Goal: Task Accomplishment & Management: Complete application form

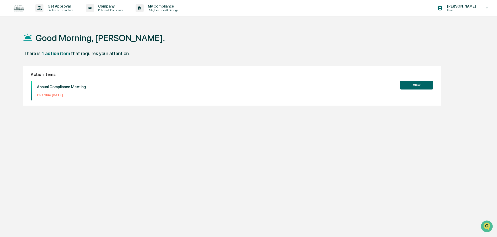
click at [411, 86] on button "View" at bounding box center [416, 85] width 33 height 9
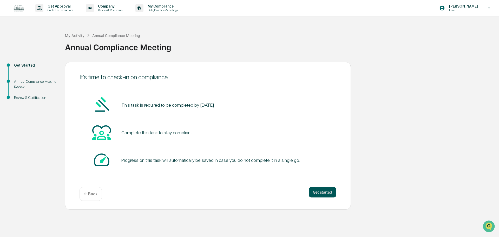
click at [321, 192] on button "Get started" at bounding box center [323, 192] width 28 height 10
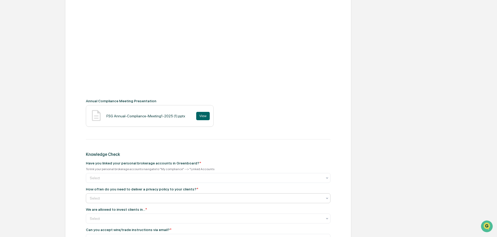
scroll to position [117, 0]
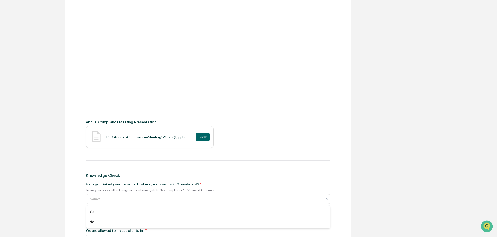
click at [167, 200] on div at bounding box center [206, 198] width 232 height 5
click at [260, 174] on div "Knowledge Check" at bounding box center [208, 175] width 244 height 5
click at [196, 200] on div at bounding box center [206, 198] width 232 height 5
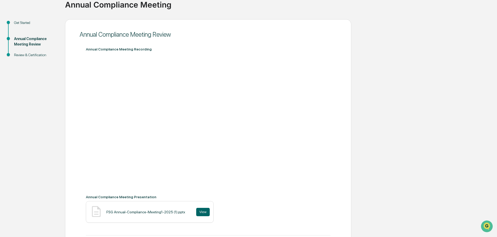
scroll to position [0, 0]
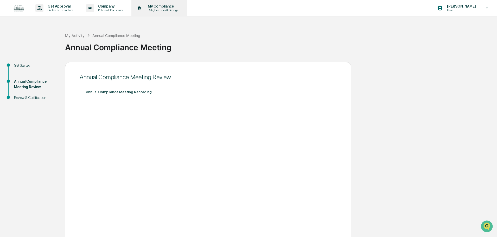
click at [160, 9] on p "Data, Deadlines & Settings" at bounding box center [161, 10] width 37 height 4
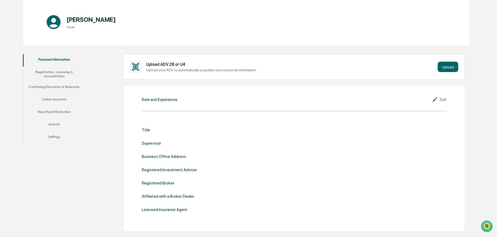
scroll to position [52, 0]
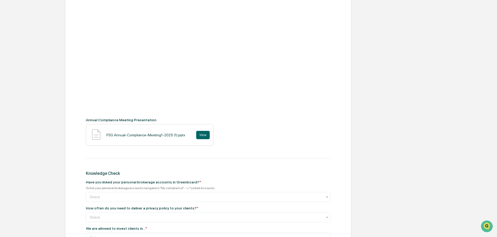
scroll to position [130, 0]
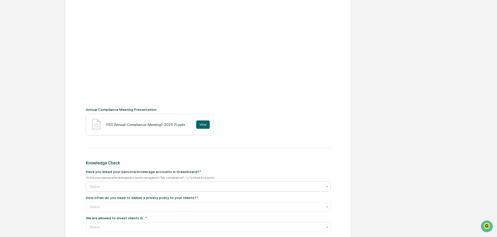
click at [144, 187] on div at bounding box center [206, 186] width 232 height 5
click at [136, 196] on div "Yes" at bounding box center [208, 199] width 244 height 10
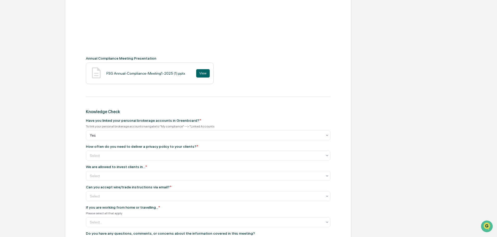
scroll to position [182, 0]
click at [133, 171] on div "Select" at bounding box center [206, 174] width 238 height 7
click at [54, 164] on div "Get Started Annual Compliance Meeting Review Review & Certification Annual Comp…" at bounding box center [248, 91] width 491 height 423
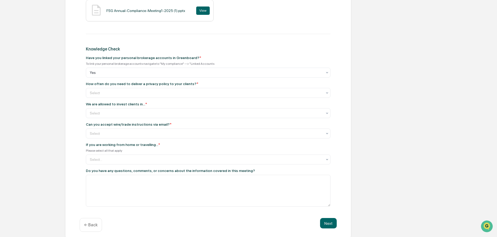
scroll to position [247, 0]
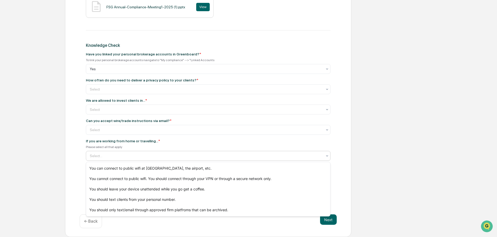
click at [101, 154] on div at bounding box center [206, 155] width 232 height 5
click at [118, 181] on div "You cannot connect to public wifi. You should connect through your VPN or throu…" at bounding box center [208, 178] width 244 height 10
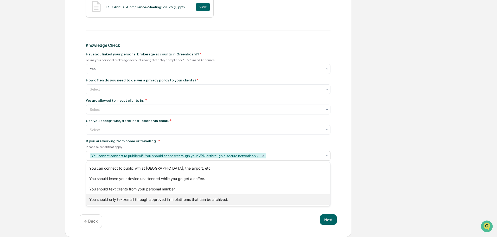
click at [108, 200] on div "You should only text/email through approved firm platfroms that can be archived." at bounding box center [208, 199] width 244 height 10
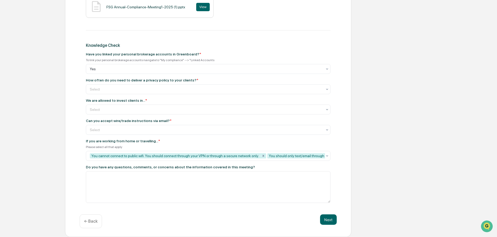
click at [71, 166] on div "Annual Compliance Meeting Review Annual Compliance Meeting Recording Annual Com…" at bounding box center [208, 25] width 286 height 423
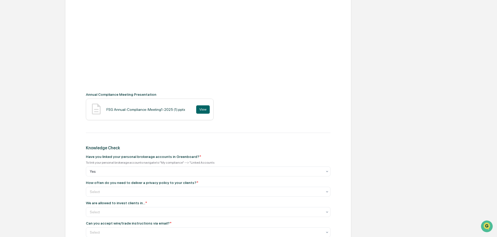
scroll to position [221, 0]
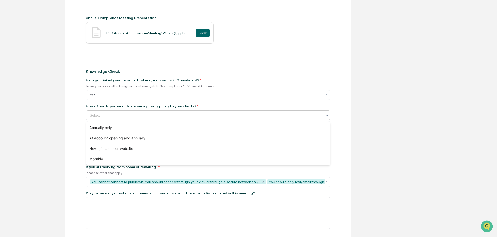
click at [133, 114] on div at bounding box center [206, 115] width 232 height 5
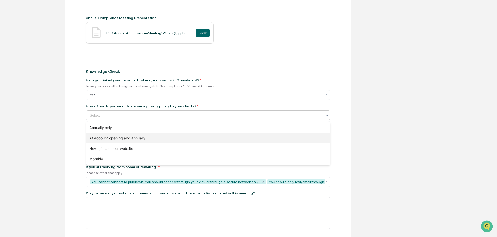
click at [120, 136] on div "At account opening and annually" at bounding box center [208, 138] width 244 height 10
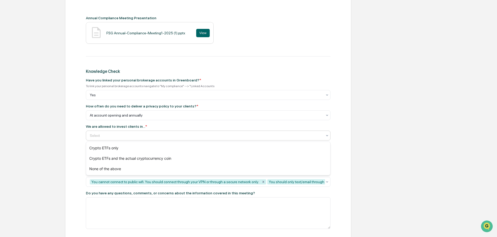
click at [143, 133] on div at bounding box center [206, 135] width 232 height 5
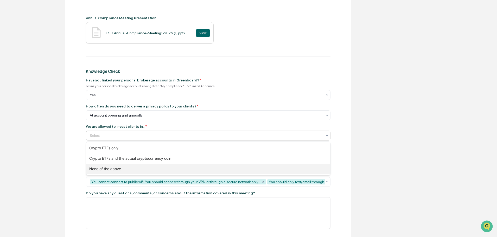
click at [129, 167] on div "None of the above" at bounding box center [208, 169] width 244 height 10
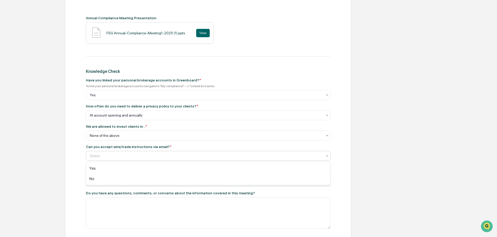
click at [133, 155] on div at bounding box center [206, 155] width 232 height 5
click at [119, 178] on div "No" at bounding box center [208, 178] width 244 height 10
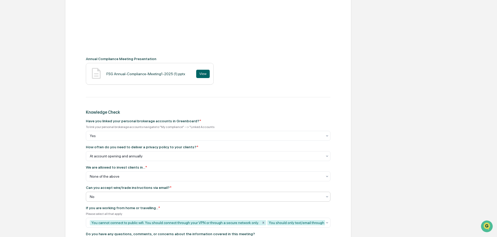
scroll to position [195, 0]
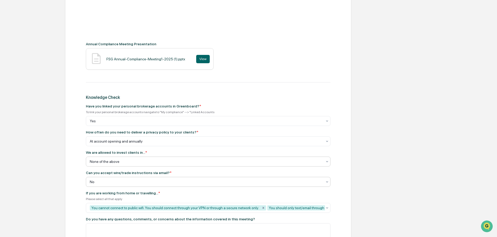
click at [128, 161] on div at bounding box center [206, 161] width 232 height 5
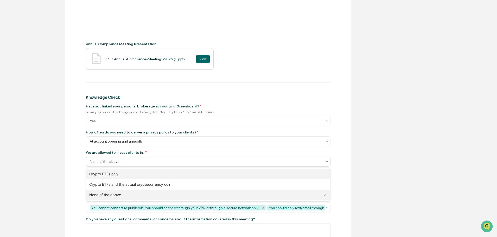
click at [136, 176] on div "Crypto ETFs only" at bounding box center [208, 174] width 244 height 10
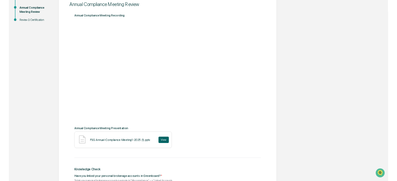
scroll to position [66, 0]
